Goal: Task Accomplishment & Management: Manage account settings

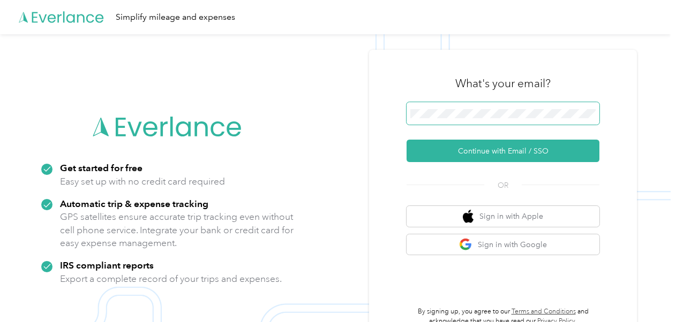
click at [480, 107] on span at bounding box center [503, 113] width 193 height 22
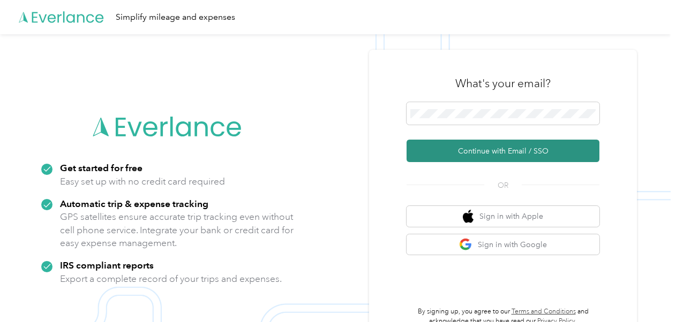
click at [478, 152] on button "Continue with Email / SSO" at bounding box center [503, 151] width 193 height 22
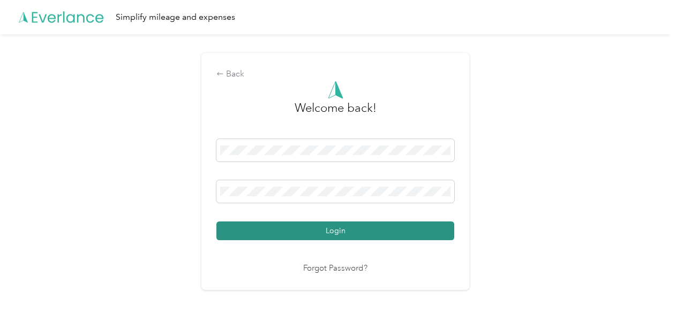
click at [395, 234] on button "Login" at bounding box center [335, 231] width 238 height 19
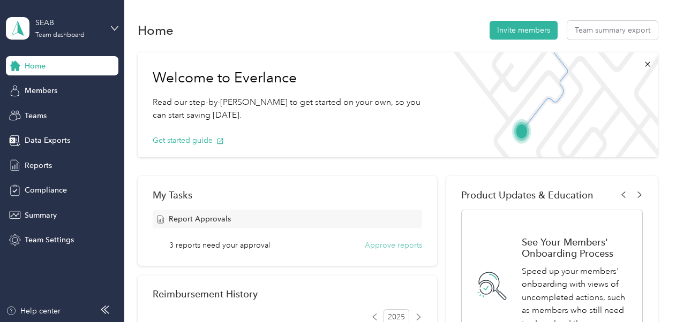
click at [392, 246] on button "Approve reports" at bounding box center [393, 245] width 57 height 11
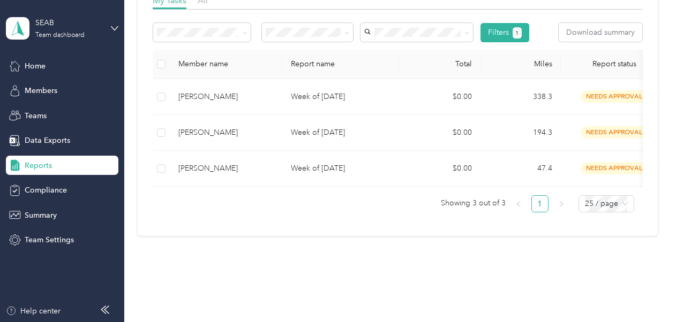
scroll to position [178, 0]
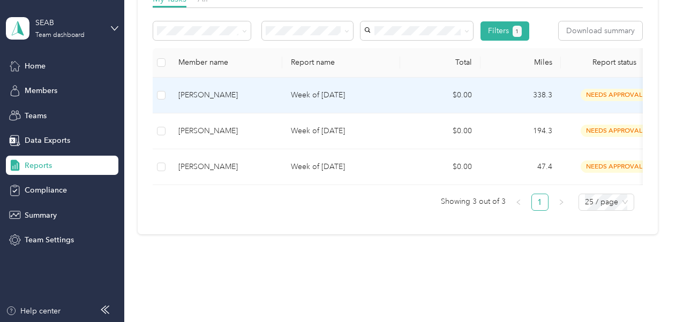
click at [336, 108] on td "Week of [DATE]" at bounding box center [341, 96] width 118 height 36
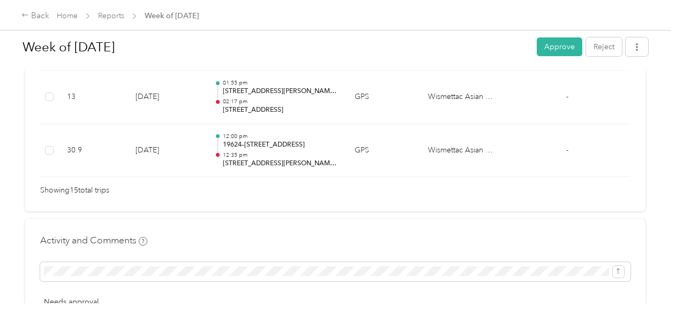
scroll to position [1040, 0]
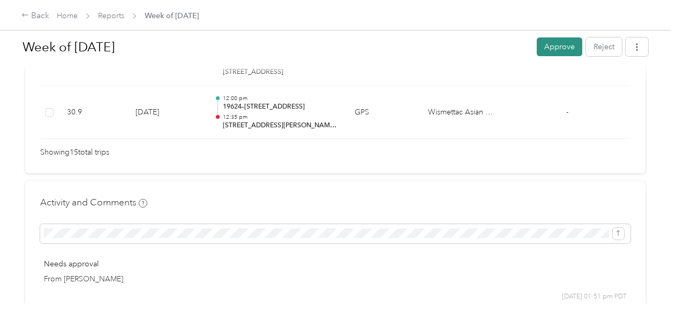
click at [553, 49] on button "Approve" at bounding box center [560, 46] width 46 height 19
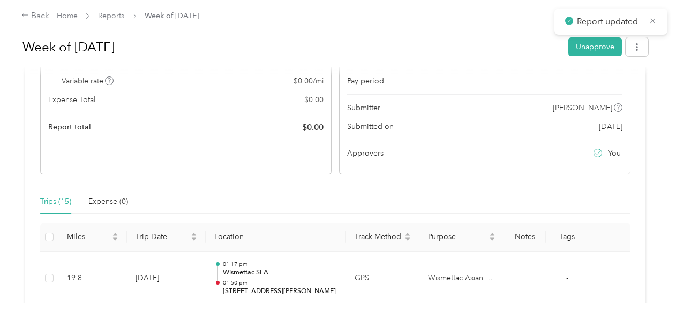
scroll to position [0, 0]
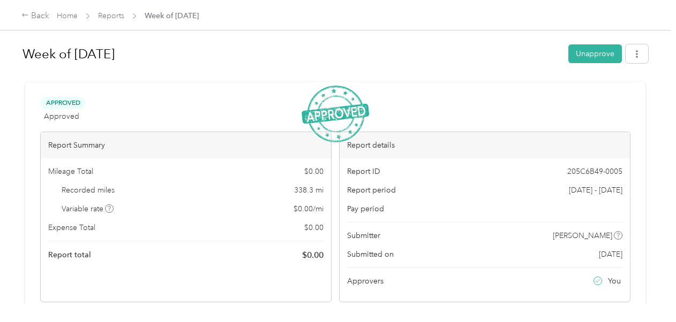
click at [163, 14] on span "Week of [DATE]" at bounding box center [172, 15] width 54 height 11
click at [118, 18] on link "Reports" at bounding box center [111, 15] width 26 height 9
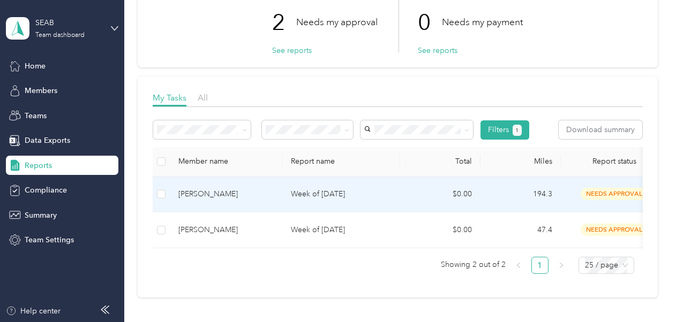
scroll to position [79, 0]
click at [373, 190] on p "Week of [DATE]" at bounding box center [341, 194] width 101 height 12
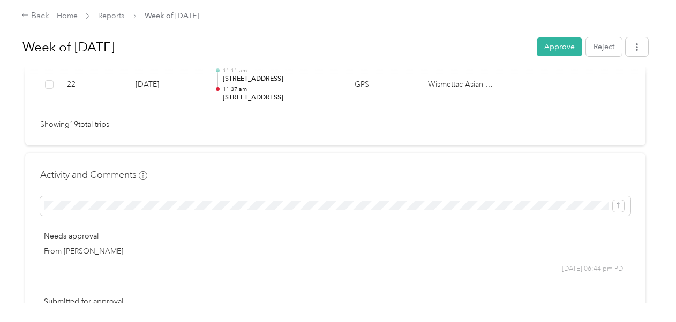
scroll to position [1291, 0]
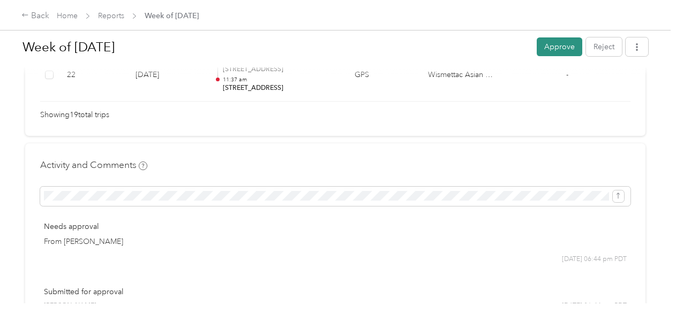
click at [549, 52] on button "Approve" at bounding box center [560, 46] width 46 height 19
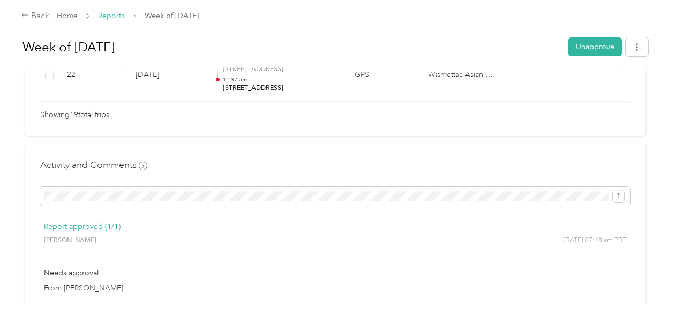
click at [116, 18] on link "Reports" at bounding box center [111, 15] width 26 height 9
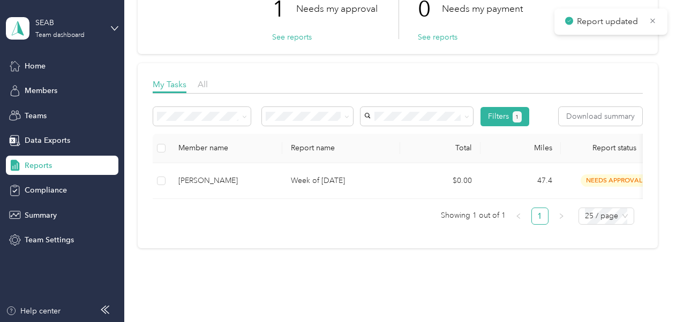
scroll to position [91, 0]
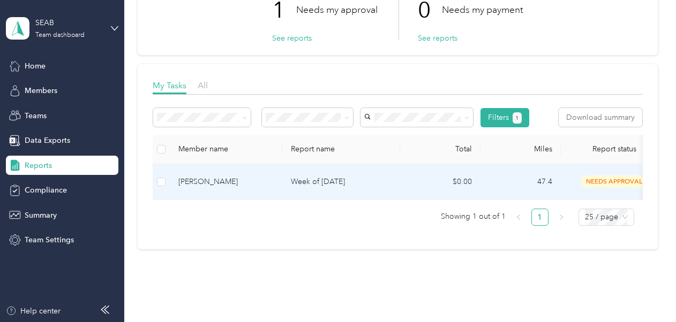
click at [340, 185] on p "Week of [DATE]" at bounding box center [341, 182] width 101 height 12
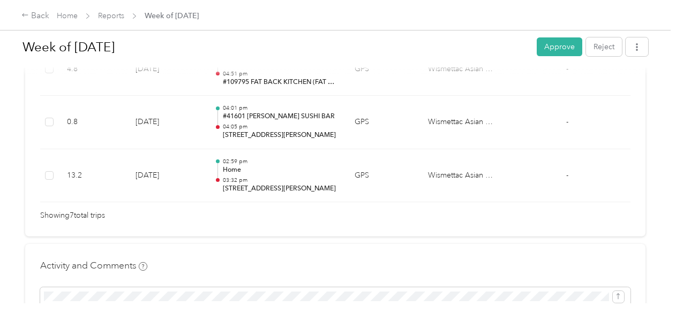
scroll to position [550, 0]
click at [544, 52] on button "Approve" at bounding box center [560, 46] width 46 height 19
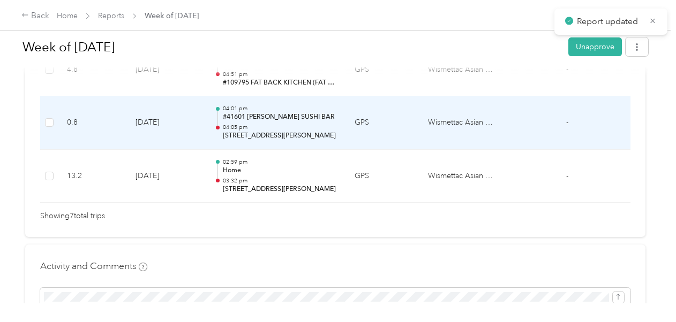
scroll to position [547, 0]
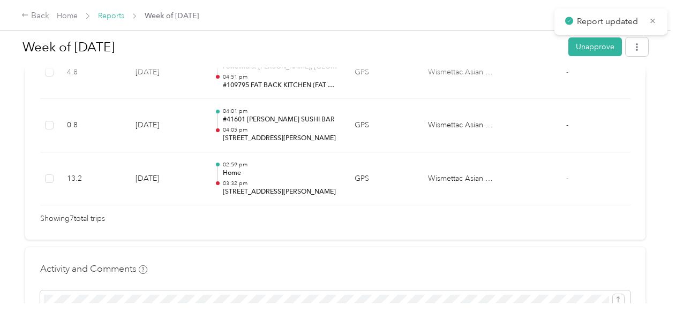
click at [112, 19] on link "Reports" at bounding box center [111, 15] width 26 height 9
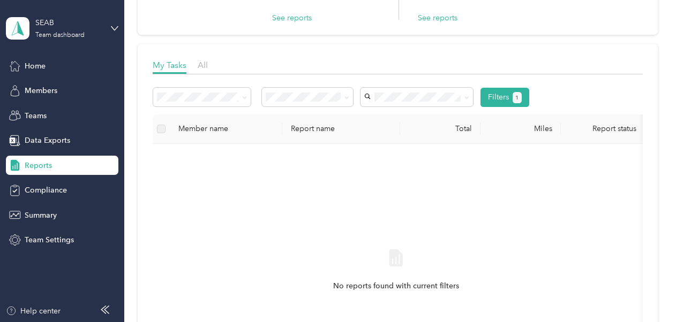
scroll to position [114, 0]
